Goal: Navigation & Orientation: Find specific page/section

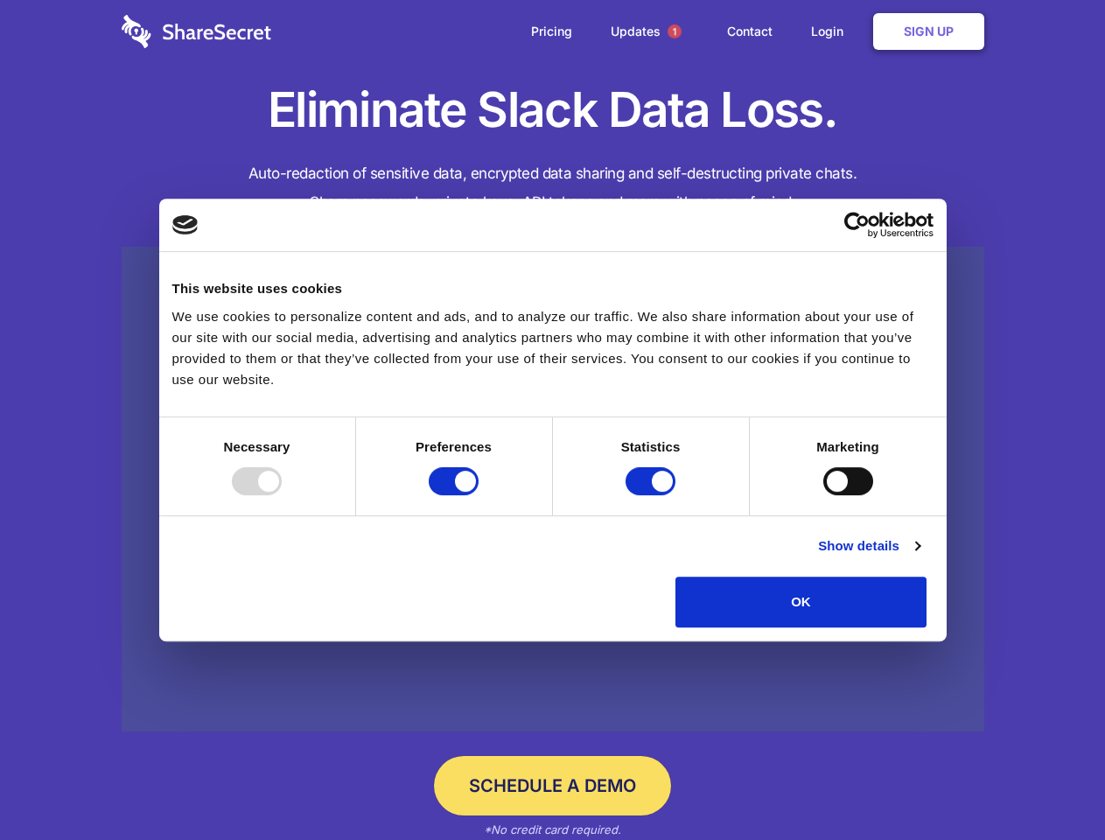
click at [282, 495] on div at bounding box center [257, 481] width 50 height 28
click at [479, 495] on input "Preferences" at bounding box center [454, 481] width 50 height 28
checkbox input "false"
click at [653, 495] on input "Statistics" at bounding box center [651, 481] width 50 height 28
checkbox input "false"
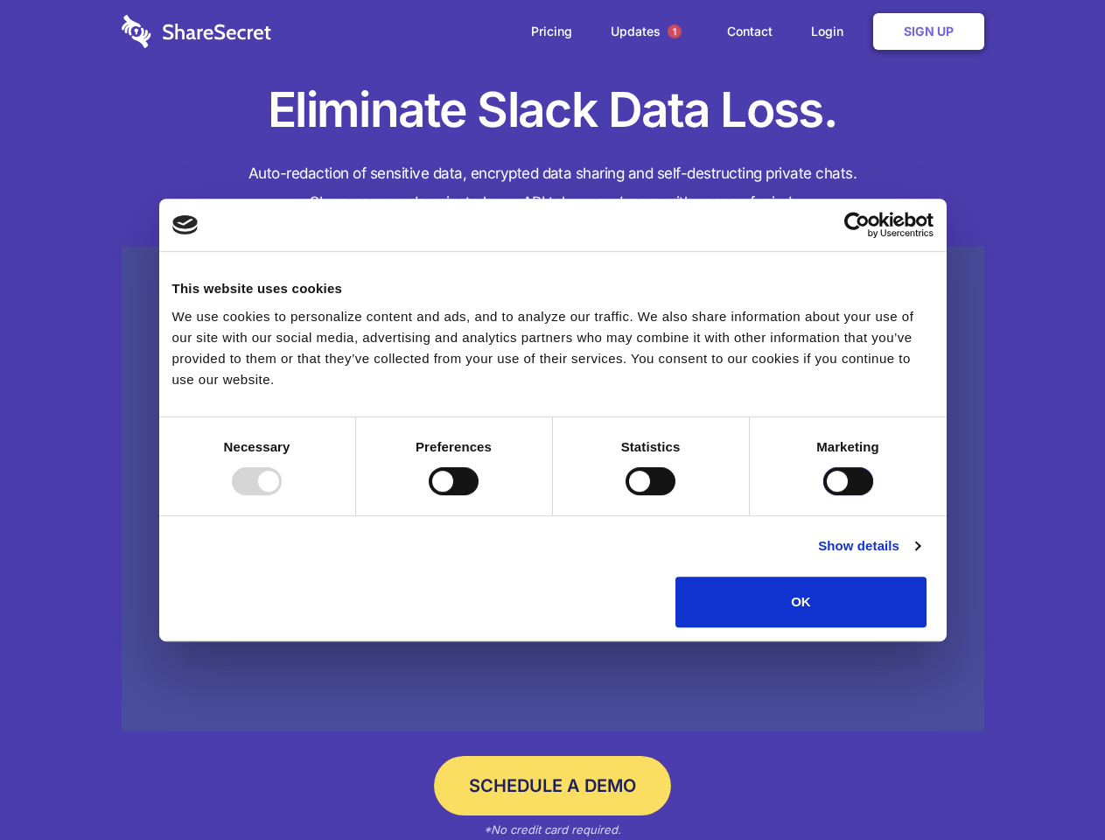
click at [823, 495] on input "Marketing" at bounding box center [848, 481] width 50 height 28
checkbox input "true"
click at [920, 556] on link "Show details" at bounding box center [868, 545] width 101 height 21
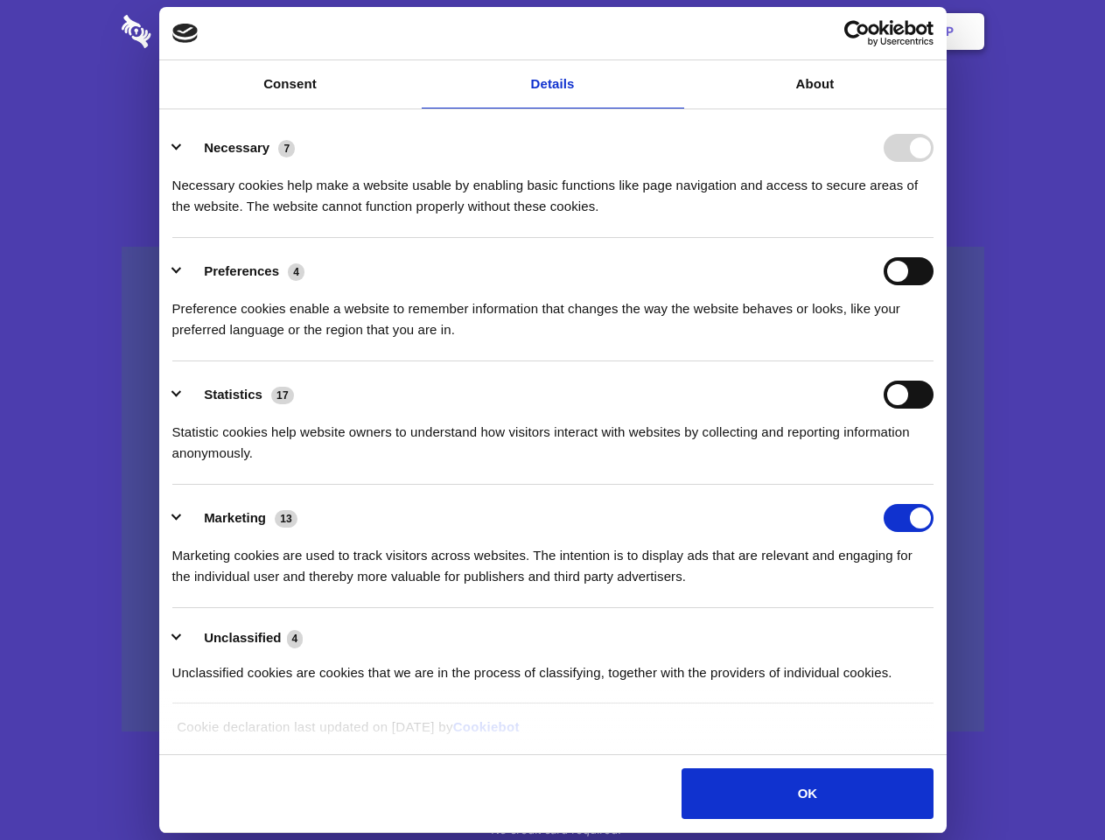
click at [934, 238] on li "Necessary 7 Necessary cookies help make a website usable by enabling basic func…" at bounding box center [552, 176] width 761 height 123
click at [674, 31] on span "1" at bounding box center [675, 31] width 14 height 14
